Goal: Information Seeking & Learning: Learn about a topic

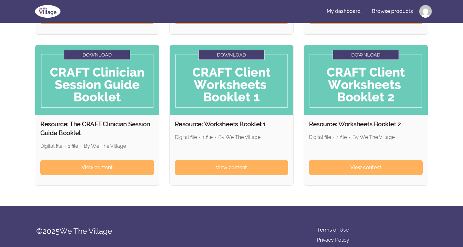
scroll to position [204, 0]
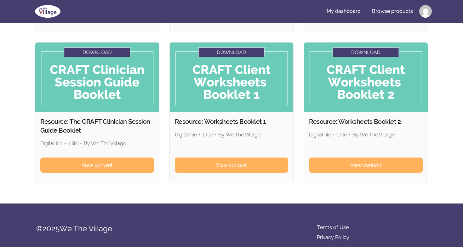
click at [367, 60] on img at bounding box center [366, 78] width 124 height 70
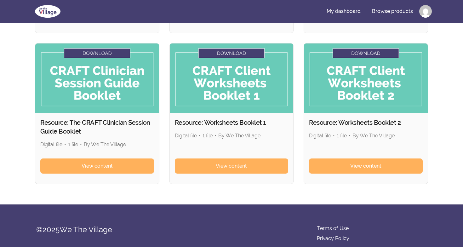
drag, startPoint x: 368, startPoint y: 51, endPoint x: 358, endPoint y: 51, distance: 9.5
click at [358, 51] on img at bounding box center [366, 78] width 124 height 70
click at [343, 70] on img at bounding box center [366, 78] width 124 height 70
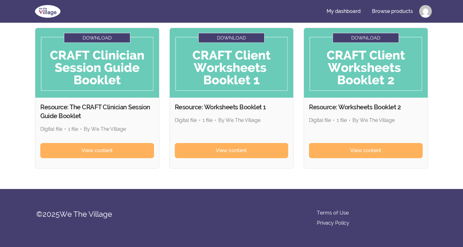
scroll to position [219, 0]
click at [357, 43] on img at bounding box center [366, 63] width 124 height 70
click at [351, 46] on img at bounding box center [366, 63] width 124 height 70
click at [347, 46] on img at bounding box center [366, 63] width 124 height 70
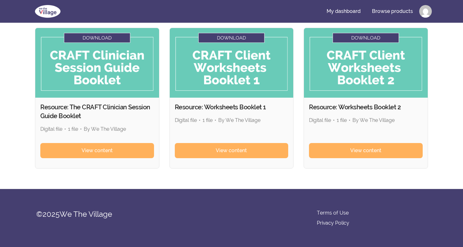
click at [347, 46] on img at bounding box center [366, 63] width 124 height 70
click at [348, 46] on img at bounding box center [366, 63] width 124 height 70
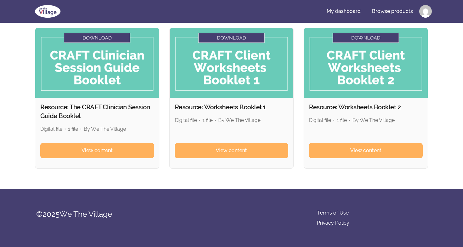
click at [348, 46] on img at bounding box center [366, 63] width 124 height 70
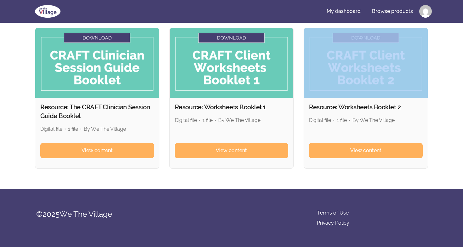
click at [348, 46] on img at bounding box center [366, 63] width 124 height 70
click at [378, 64] on img at bounding box center [366, 63] width 124 height 70
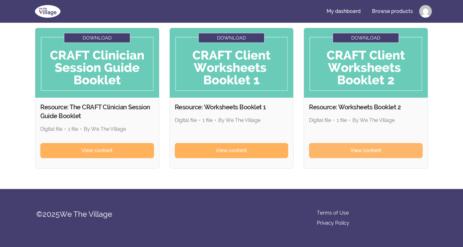
click at [359, 149] on span "View content" at bounding box center [365, 151] width 31 height 8
